Goal: Check status

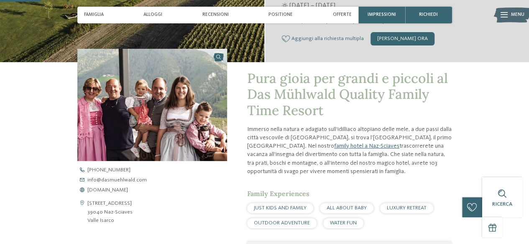
click at [341, 107] on h1 "Pura gioia per grandi e piccoli al Das Mühlwald Quality Family Time Resort" at bounding box center [349, 95] width 205 height 48
